Goal: Obtain resource: Obtain resource

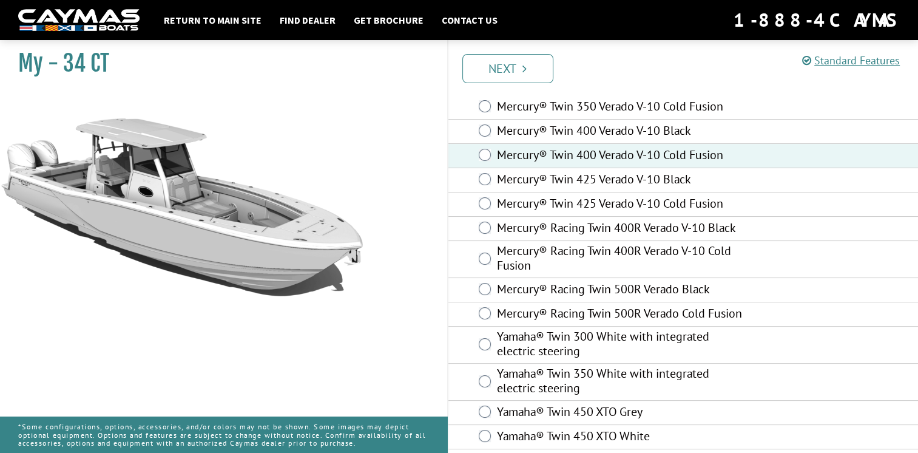
scroll to position [130, 0]
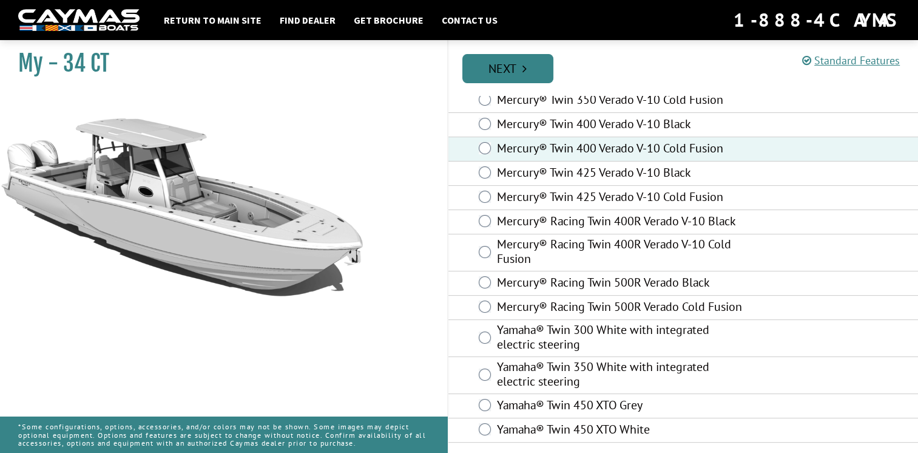
click at [515, 66] on link "Next" at bounding box center [507, 68] width 91 height 29
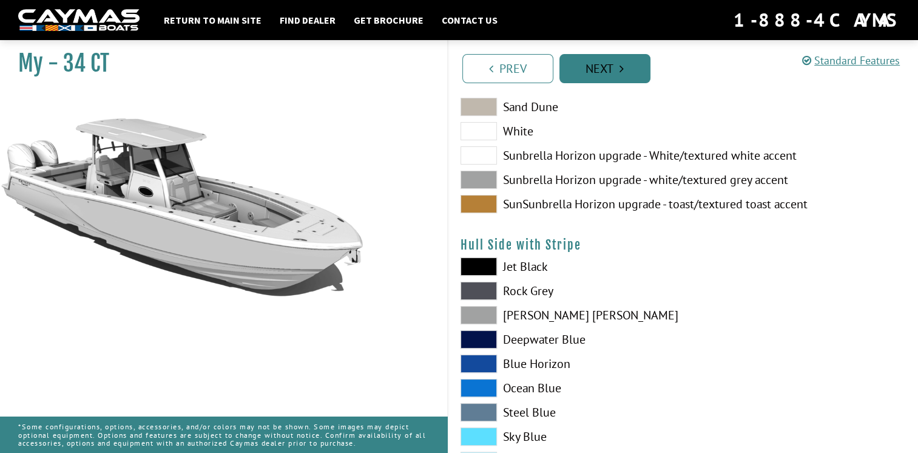
scroll to position [0, 0]
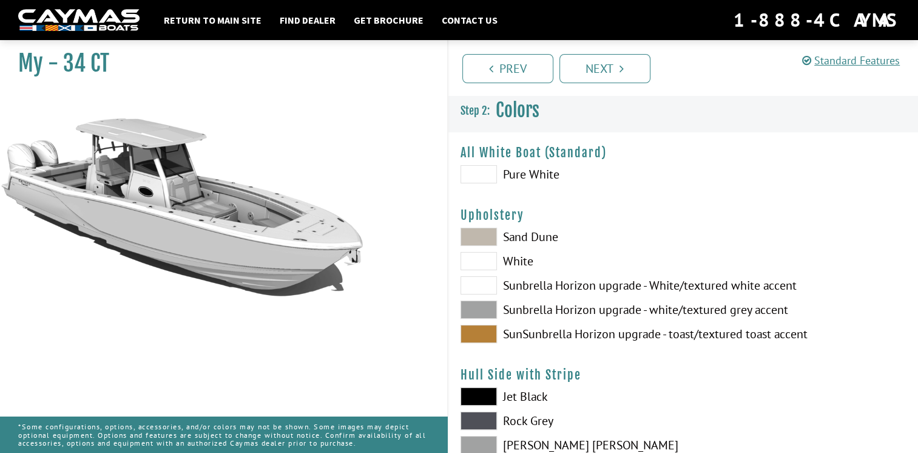
click at [476, 311] on span at bounding box center [479, 309] width 36 height 18
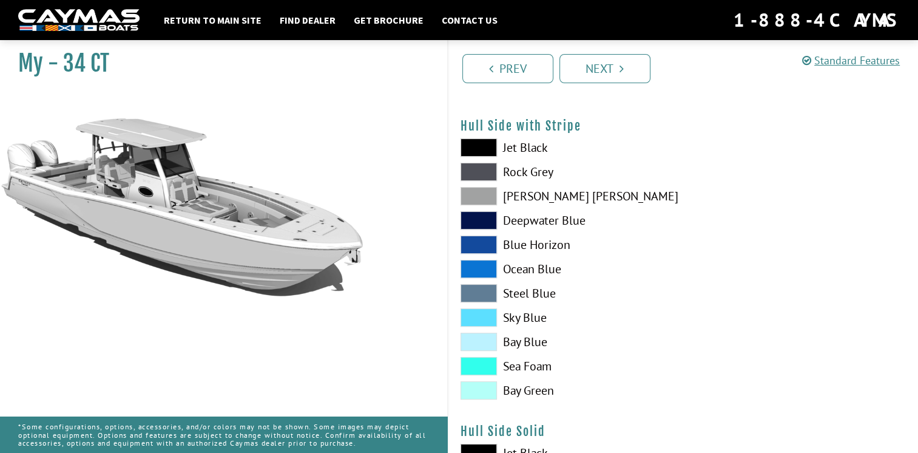
scroll to position [251, 0]
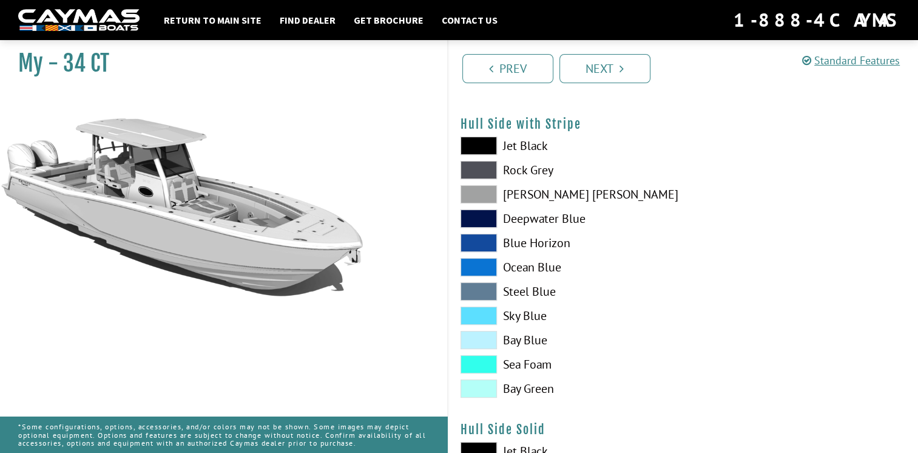
click at [470, 191] on span at bounding box center [479, 194] width 36 height 18
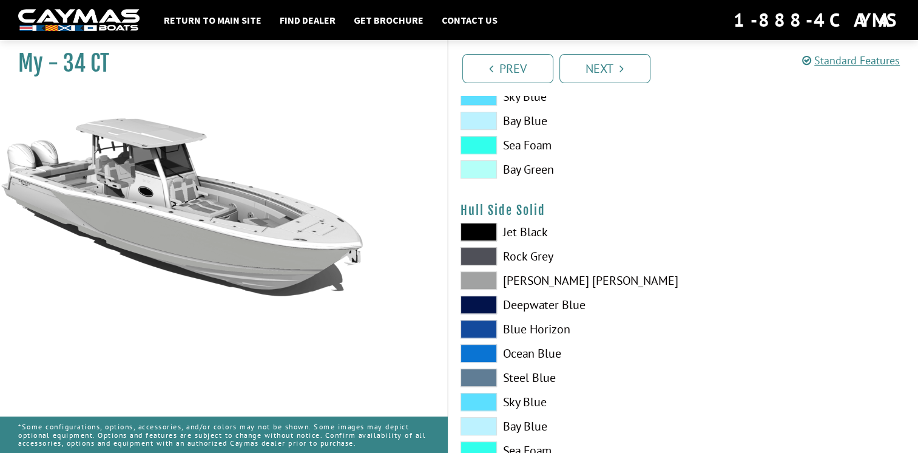
scroll to position [478, 0]
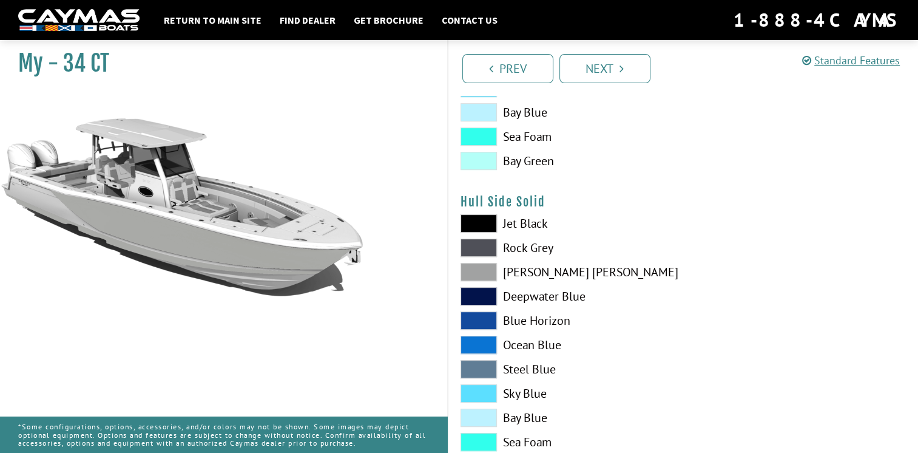
click at [477, 272] on span at bounding box center [479, 272] width 36 height 18
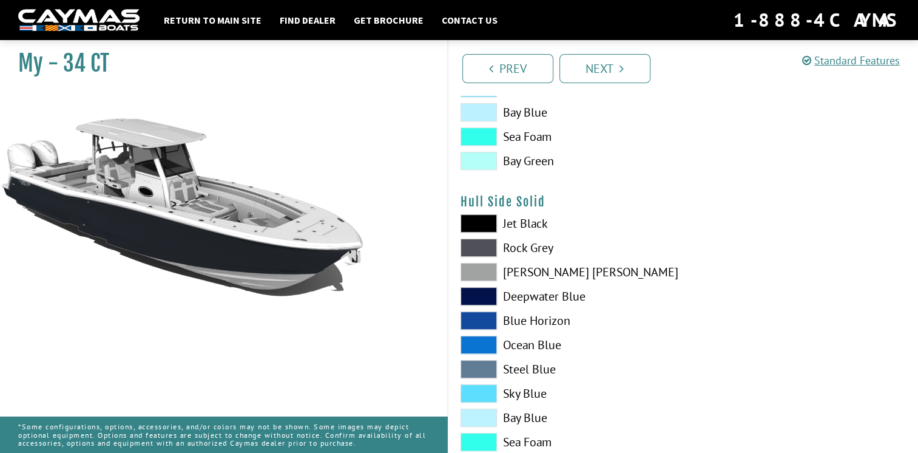
click at [478, 271] on span at bounding box center [479, 272] width 36 height 18
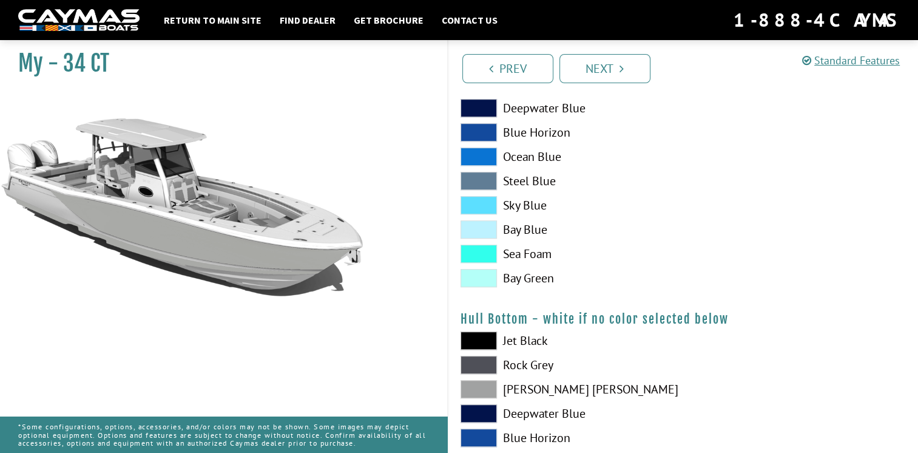
scroll to position [651, 0]
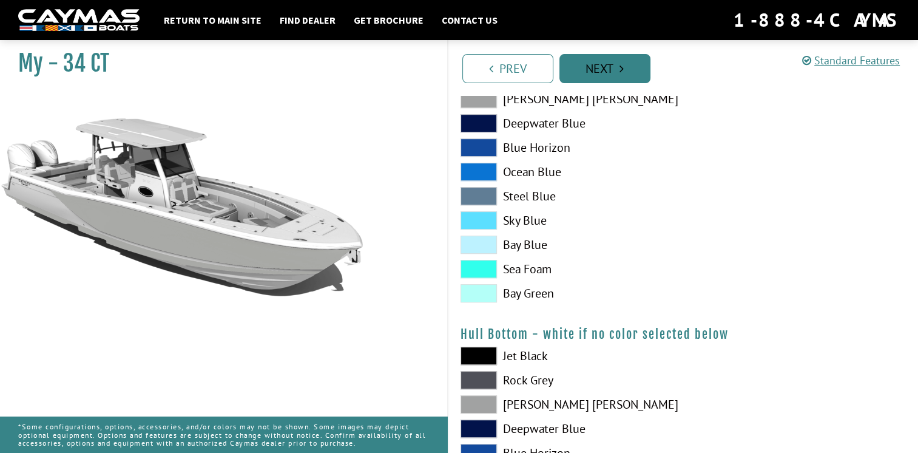
click at [613, 72] on link "Next" at bounding box center [604, 68] width 91 height 29
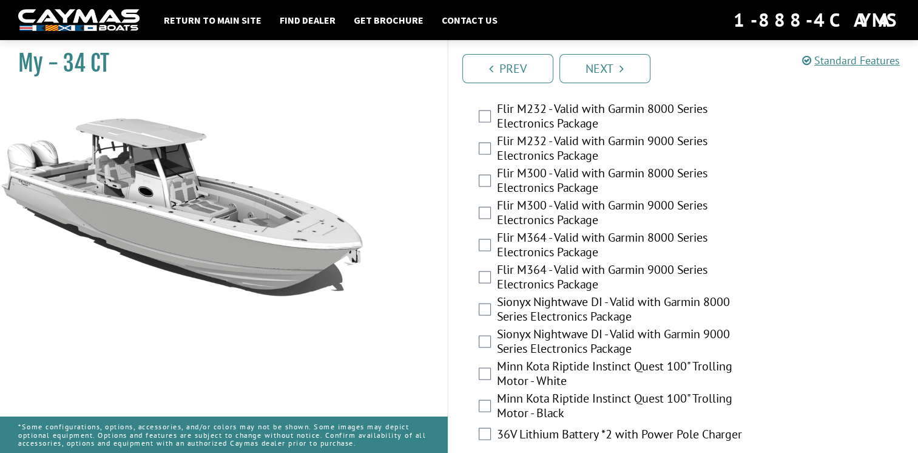
scroll to position [2575, 0]
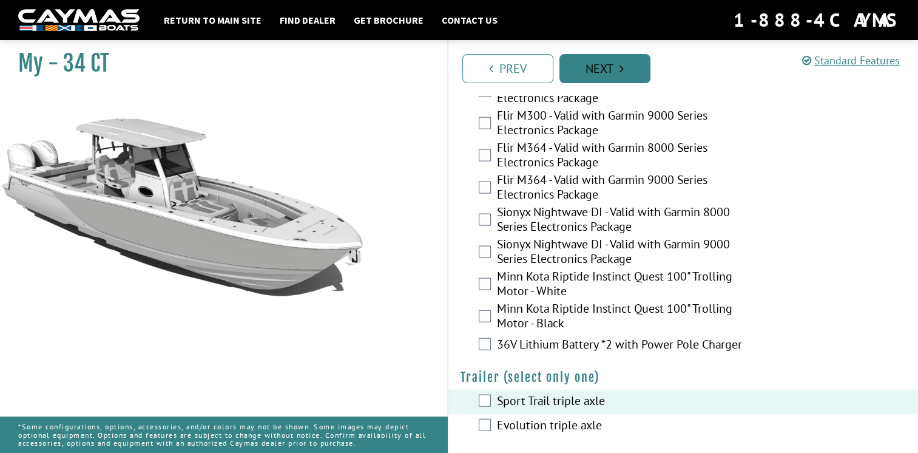
click at [610, 68] on link "Next" at bounding box center [604, 68] width 91 height 29
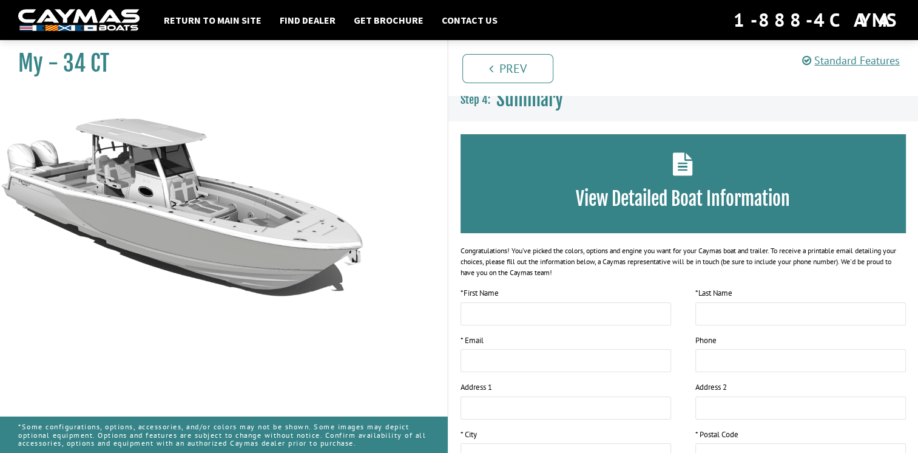
scroll to position [0, 0]
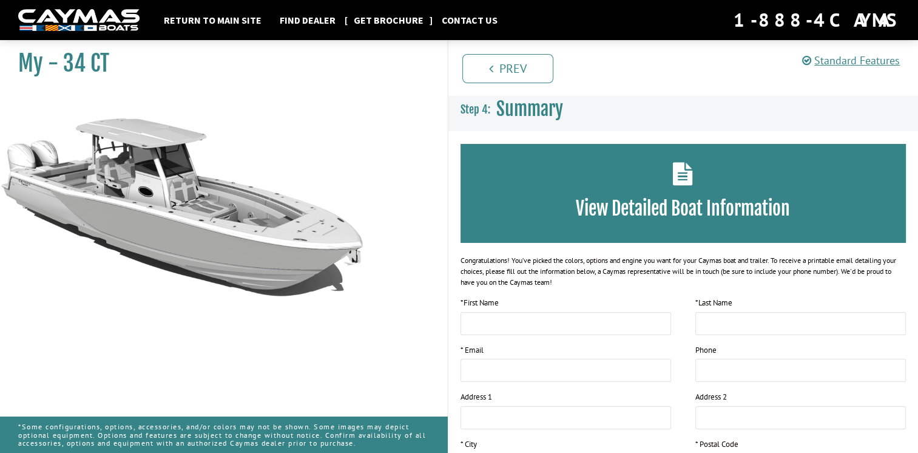
click at [377, 20] on link "Get Brochure" at bounding box center [389, 20] width 82 height 16
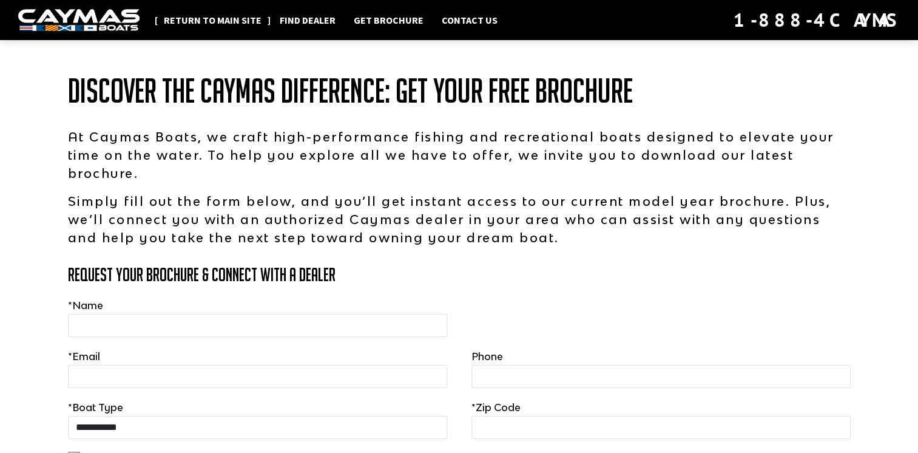
click at [203, 24] on link "Return to main site" at bounding box center [213, 20] width 110 height 16
